Goal: Information Seeking & Learning: Learn about a topic

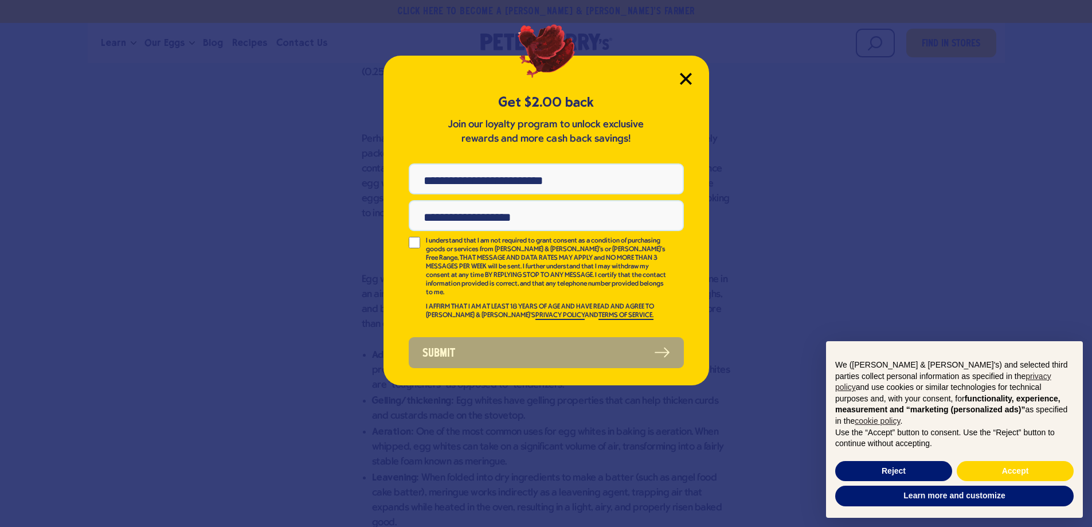
click at [642, 78] on icon "Close Modal" at bounding box center [685, 78] width 10 height 10
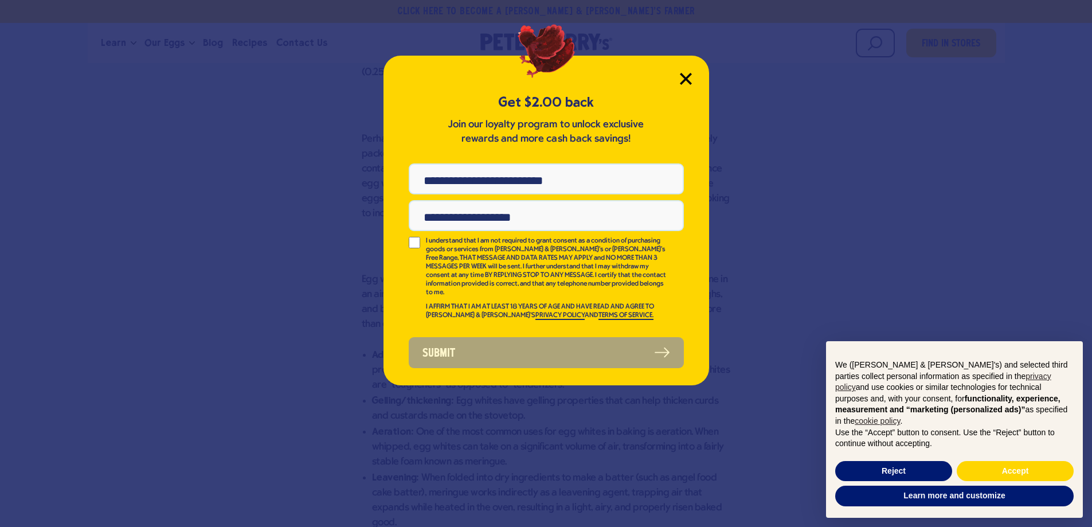
click at [642, 78] on icon "Close Modal" at bounding box center [685, 78] width 10 height 10
click at [642, 307] on button "Accept" at bounding box center [1015, 471] width 117 height 21
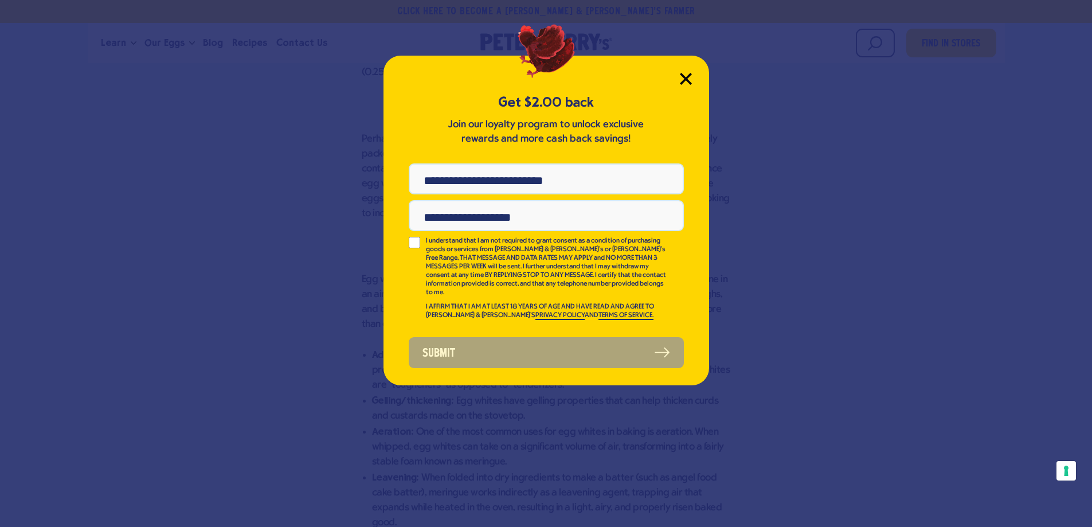
click at [642, 77] on icon "Close Modal" at bounding box center [685, 78] width 10 height 10
drag, startPoint x: 683, startPoint y: 77, endPoint x: 911, endPoint y: 129, distance: 234.6
click at [642, 77] on icon "Close Modal" at bounding box center [685, 78] width 10 height 10
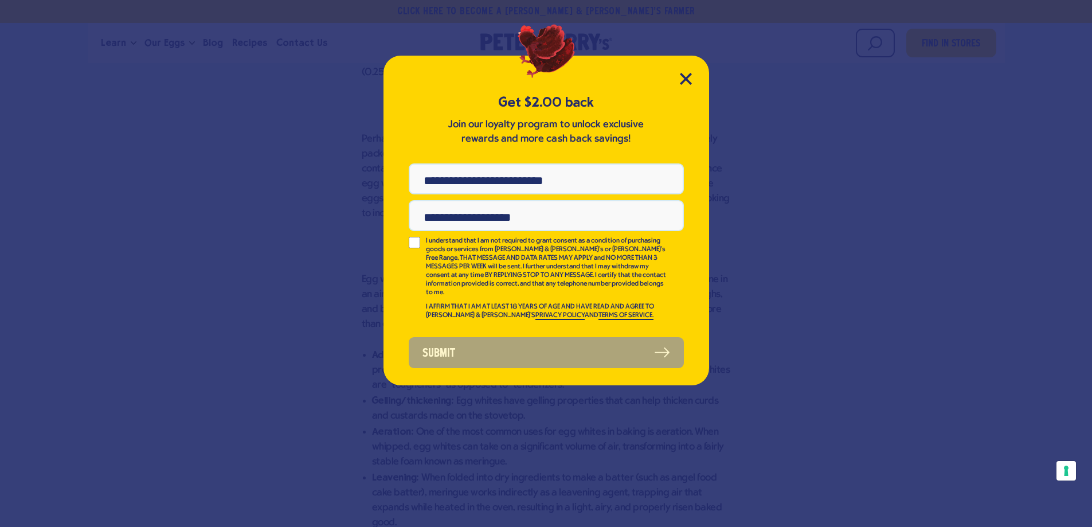
click at [642, 130] on div "Get $2.00 back Join our loyalty program to unlock exclusive rewards and more ca…" at bounding box center [546, 263] width 1092 height 527
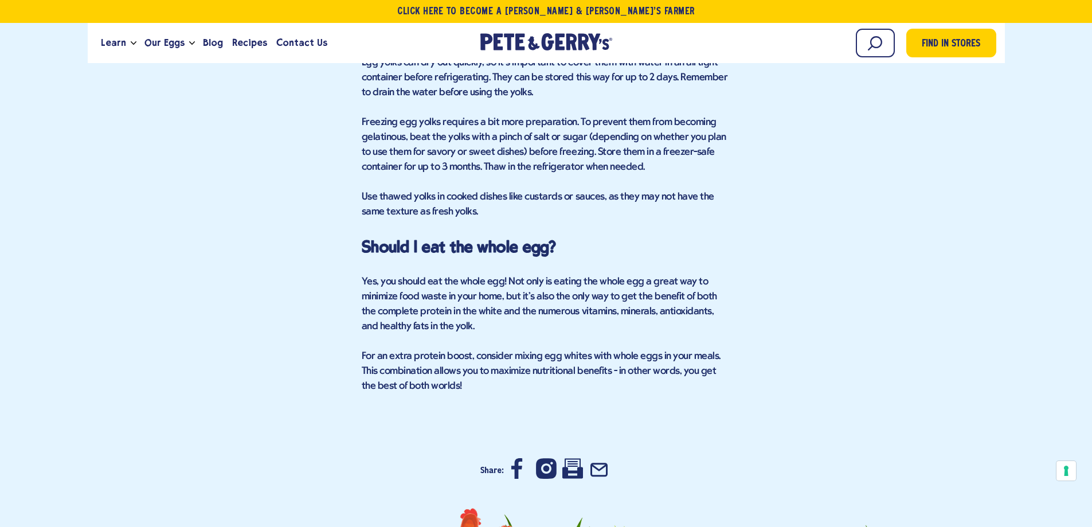
scroll to position [3701, 0]
